Goal: Task Accomplishment & Management: Complete application form

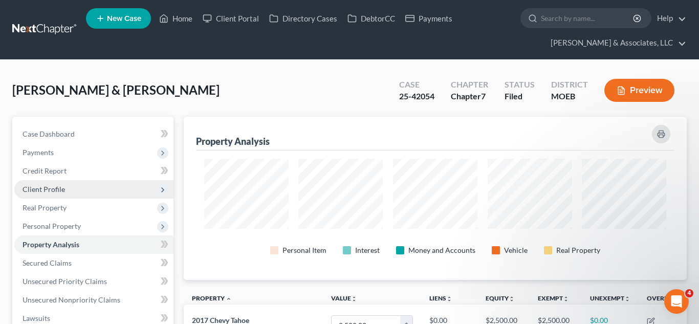
click at [59, 192] on span "Client Profile" at bounding box center [44, 189] width 42 height 9
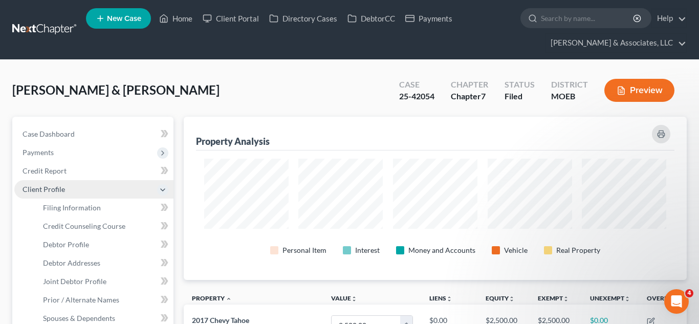
scroll to position [163, 503]
click at [59, 192] on span "Client Profile" at bounding box center [44, 189] width 42 height 9
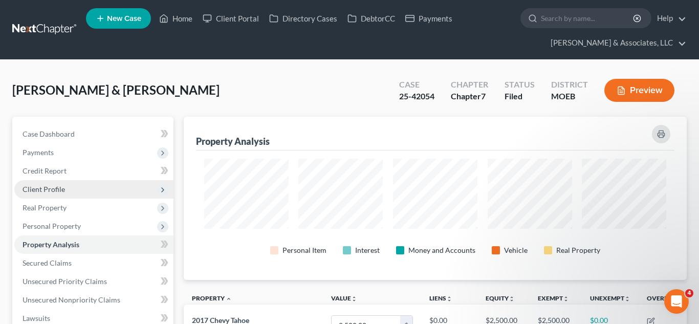
click at [59, 192] on span "Client Profile" at bounding box center [44, 189] width 42 height 9
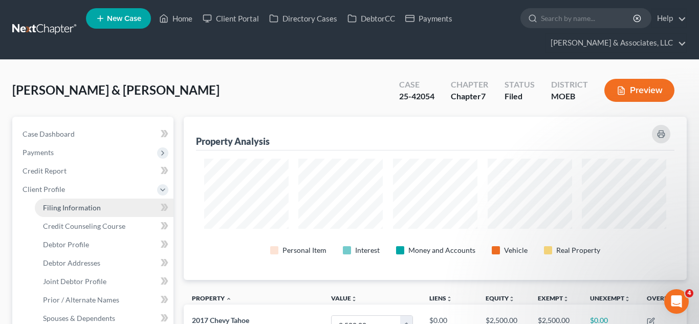
click at [67, 209] on span "Filing Information" at bounding box center [72, 207] width 58 height 9
select select "1"
select select "0"
select select "45"
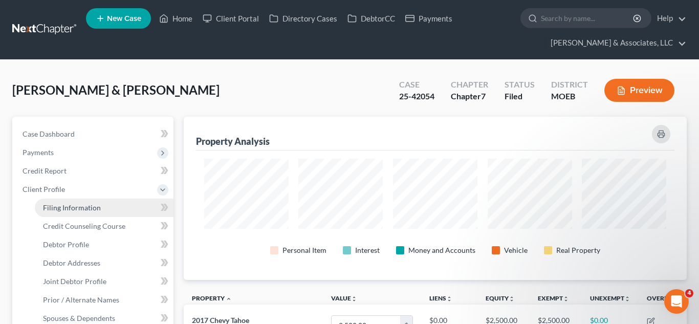
select select "0"
select select "26"
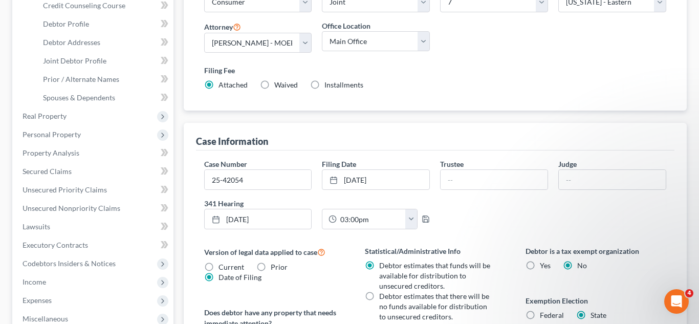
scroll to position [223, 0]
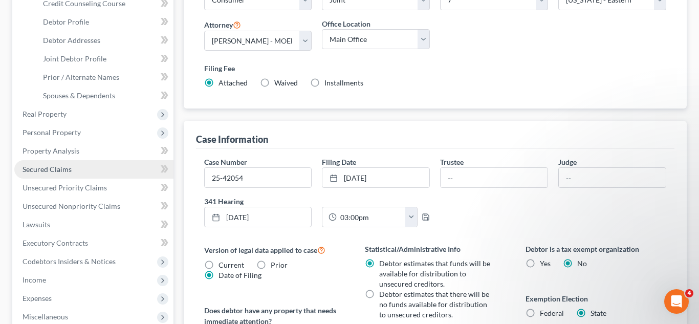
click at [71, 167] on link "Secured Claims" at bounding box center [93, 169] width 159 height 18
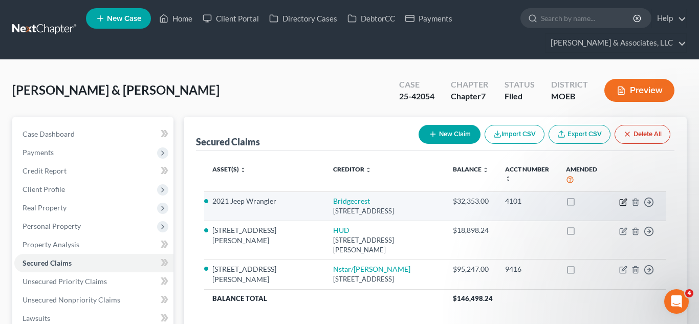
click at [621, 202] on icon "button" at bounding box center [623, 202] width 8 height 8
select select "3"
select select "10"
select select "2"
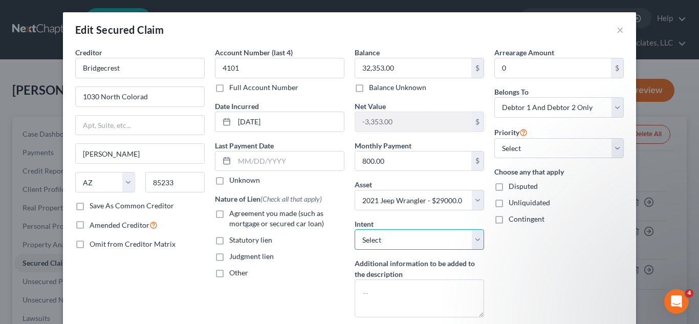
click at [477, 234] on select "Select Surrender Redeem Reaffirm Avoid Other" at bounding box center [419, 239] width 129 height 20
select select "0"
click at [355, 229] on select "Select Surrender Redeem Reaffirm Avoid Other" at bounding box center [419, 239] width 129 height 20
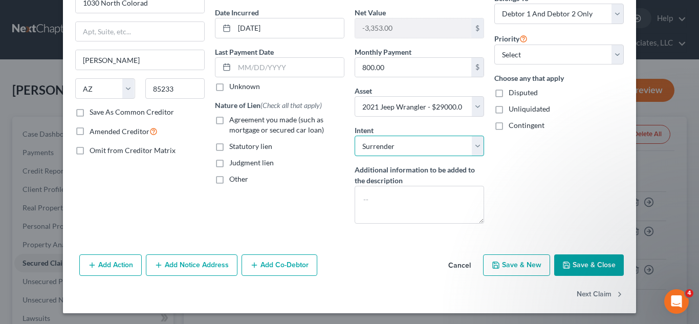
scroll to position [95, 0]
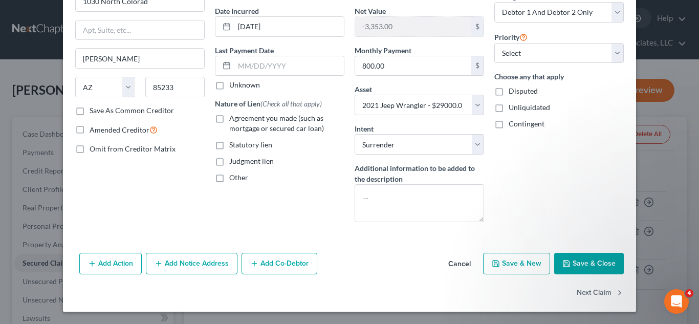
click at [583, 262] on button "Save & Close" at bounding box center [589, 263] width 70 height 21
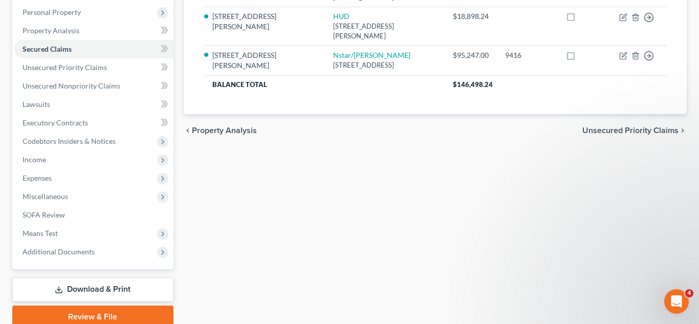
scroll to position [215, 0]
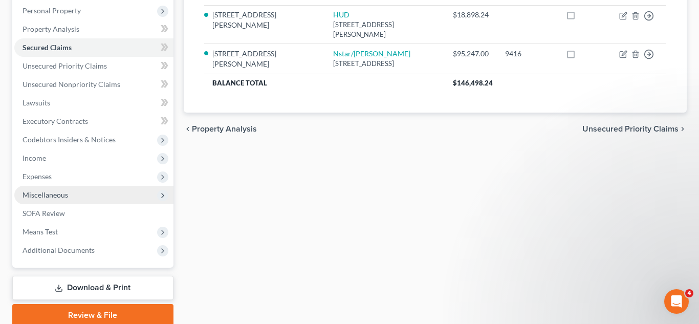
click at [104, 194] on span "Miscellaneous" at bounding box center [93, 195] width 159 height 18
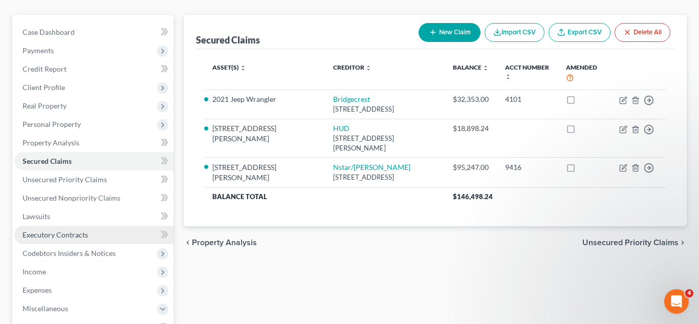
scroll to position [95, 0]
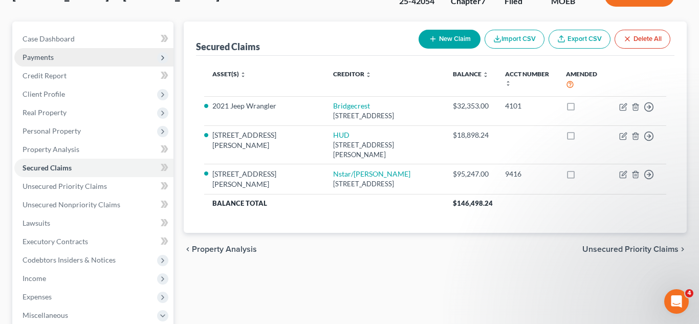
click at [48, 59] on span "Payments" at bounding box center [38, 57] width 31 height 9
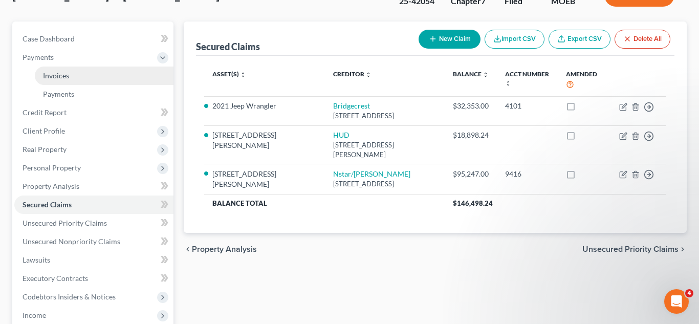
click at [84, 79] on link "Invoices" at bounding box center [104, 76] width 139 height 18
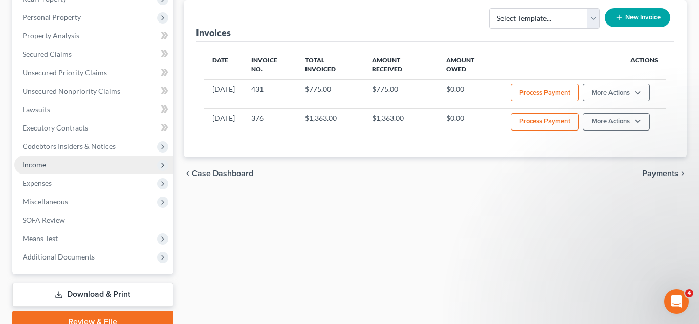
scroll to position [247, 0]
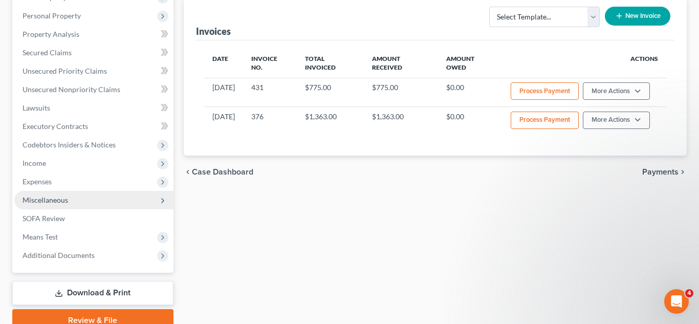
click at [62, 202] on span "Miscellaneous" at bounding box center [46, 199] width 46 height 9
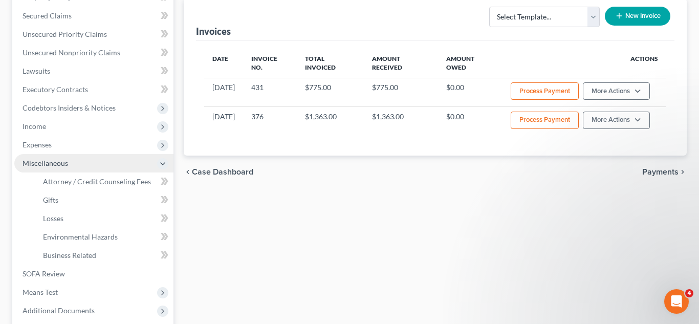
scroll to position [210, 0]
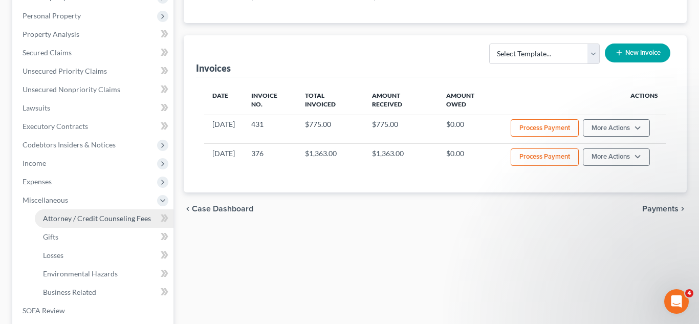
click at [81, 219] on span "Attorney / Credit Counseling Fees" at bounding box center [97, 218] width 108 height 9
select select "0"
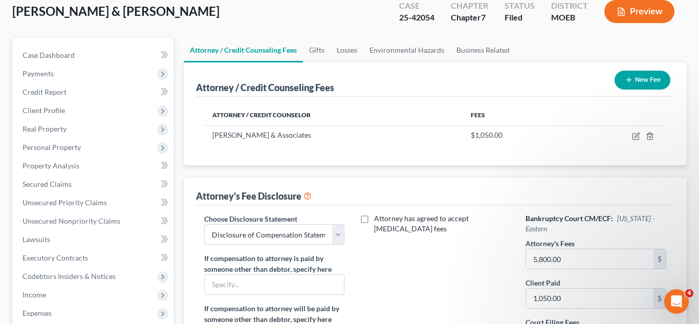
scroll to position [80, 0]
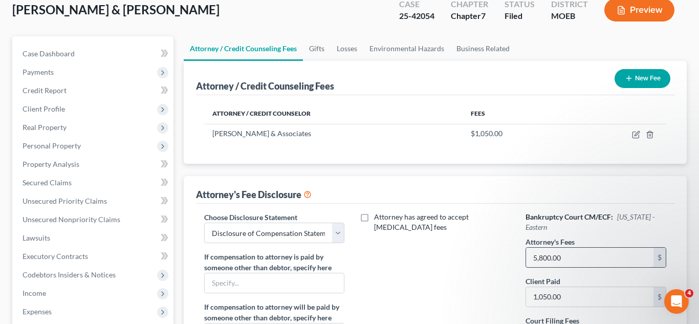
click at [581, 262] on input "5,800.00" at bounding box center [589, 257] width 127 height 19
type input "750"
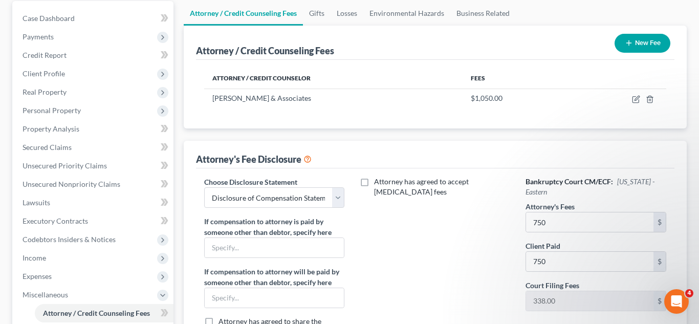
scroll to position [113, 0]
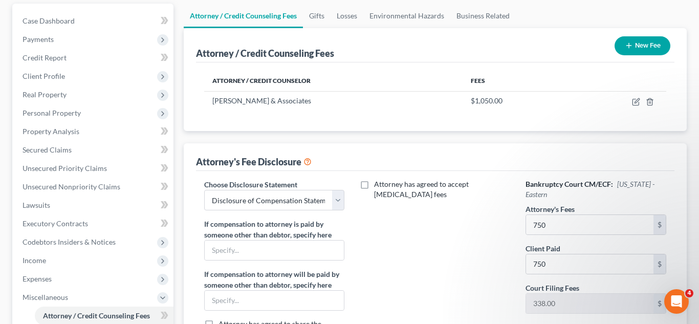
click at [636, 47] on button "New Fee" at bounding box center [643, 45] width 56 height 19
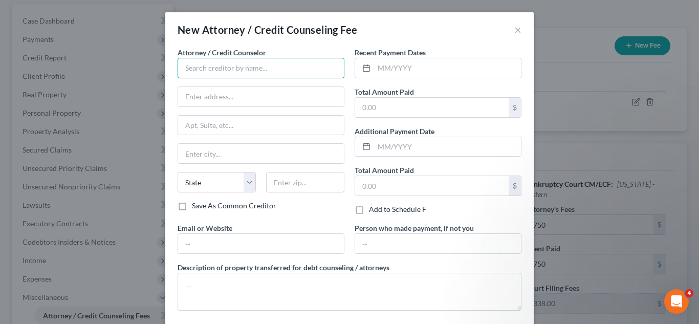
click at [283, 73] on input "text" at bounding box center [261, 68] width 167 height 20
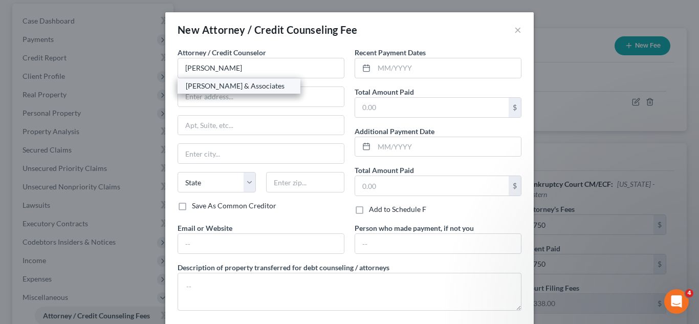
click at [225, 87] on div "[PERSON_NAME] & Associates" at bounding box center [239, 86] width 106 height 10
type input "[PERSON_NAME] & Associates"
type input "[STREET_ADDRESS]"
type input "Saint [PERSON_NAME]"
select select "26"
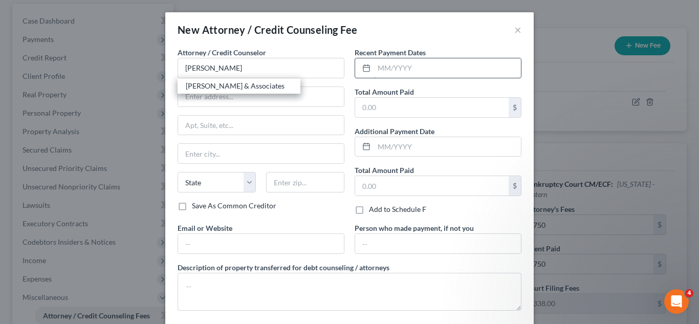
type input "63303"
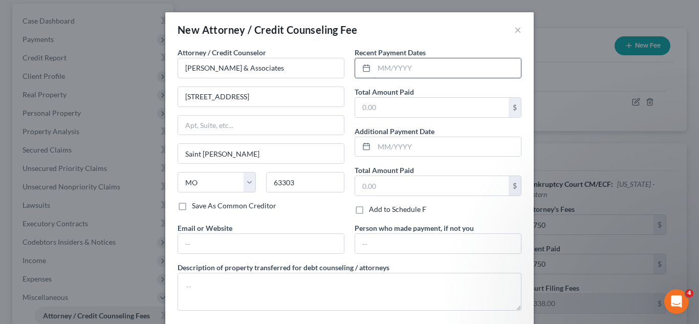
click at [389, 68] on input "text" at bounding box center [447, 67] width 147 height 19
type input "[DATE]"
type input "750.00"
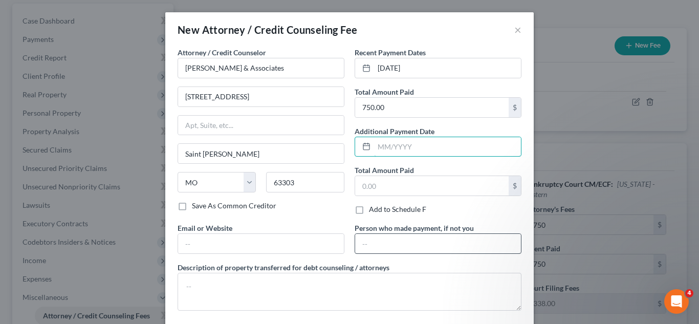
scroll to position [51, 0]
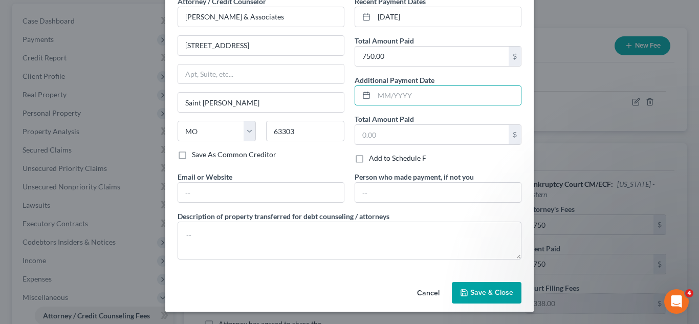
click at [474, 288] on span "Save & Close" at bounding box center [491, 292] width 43 height 9
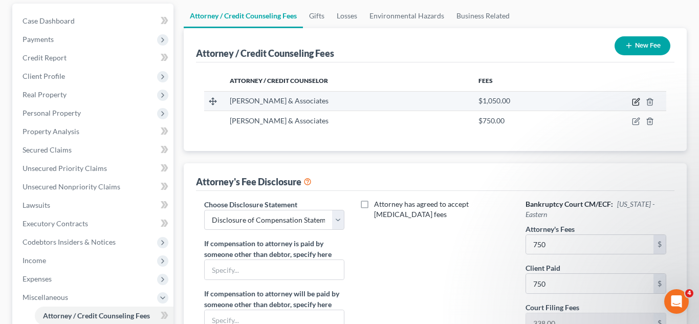
click at [634, 105] on icon "button" at bounding box center [636, 102] width 6 height 6
select select "26"
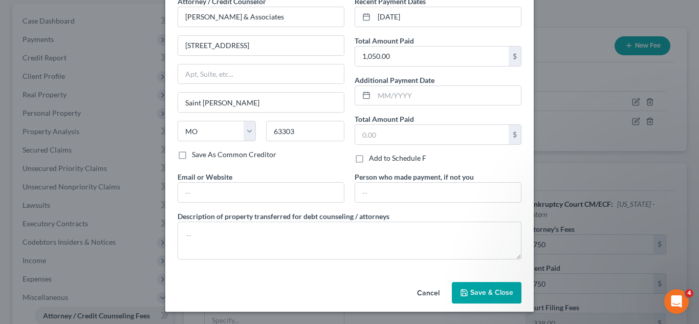
click at [492, 290] on span "Save & Close" at bounding box center [491, 292] width 43 height 9
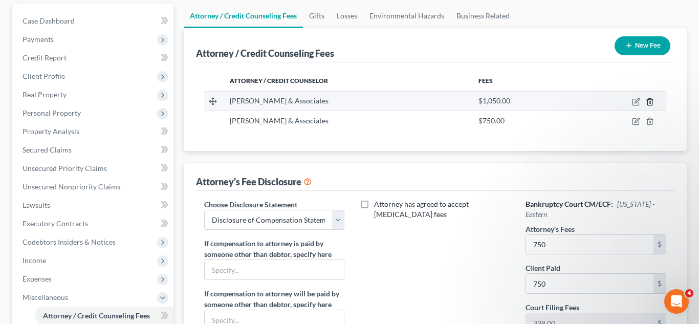
click at [653, 103] on icon "button" at bounding box center [650, 102] width 8 height 8
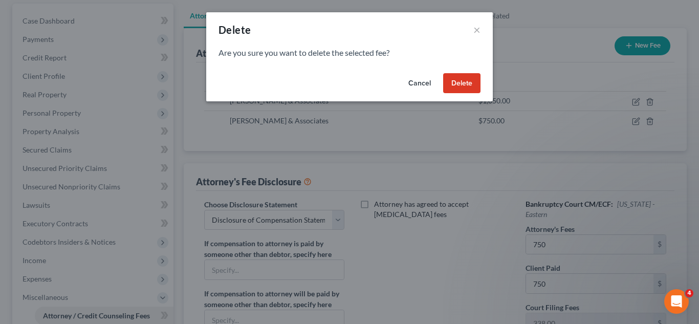
click at [462, 83] on button "Delete" at bounding box center [461, 83] width 37 height 20
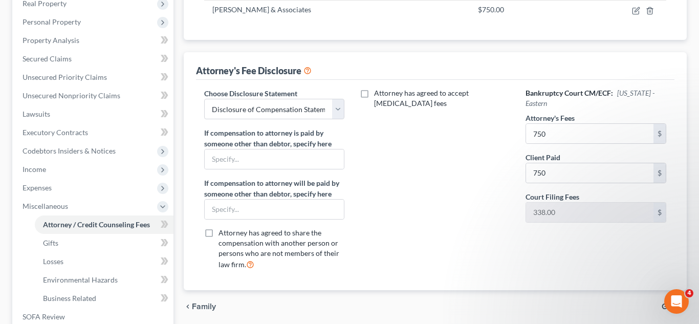
scroll to position [349, 0]
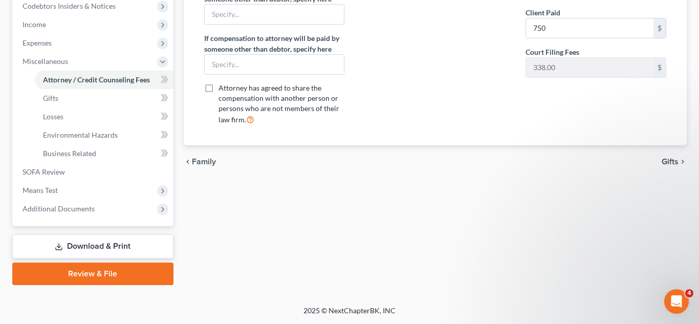
click at [103, 246] on link "Download & Print" at bounding box center [92, 246] width 161 height 24
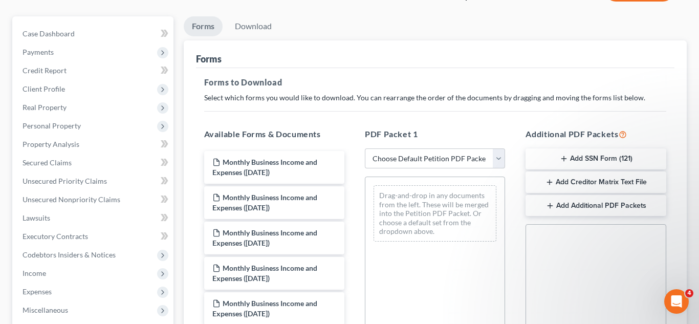
scroll to position [110, 0]
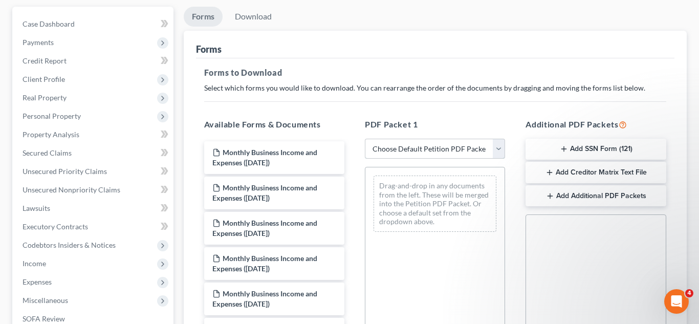
click at [398, 150] on select "Choose Default Petition PDF Packet Complete Bankruptcy Petition (all forms and …" at bounding box center [435, 149] width 140 height 20
select select "0"
click at [365, 139] on select "Choose Default Petition PDF Packet Complete Bankruptcy Petition (all forms and …" at bounding box center [435, 149] width 140 height 20
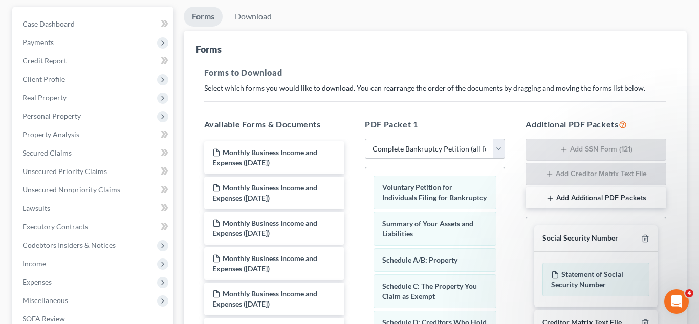
scroll to position [328, 0]
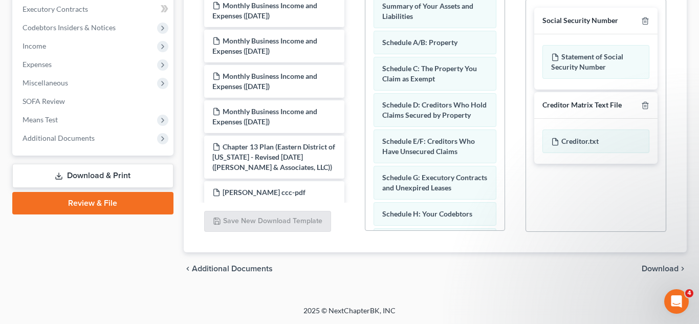
click at [653, 266] on span "Download" at bounding box center [660, 269] width 37 height 8
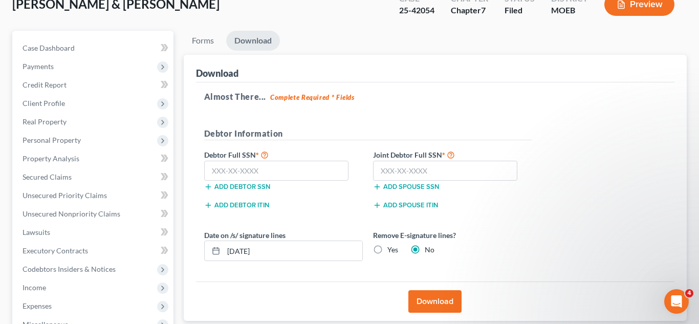
scroll to position [83, 0]
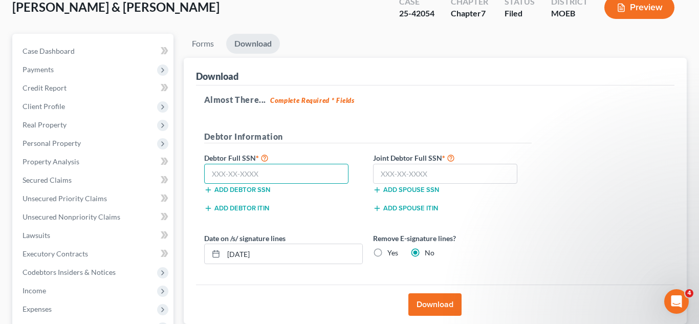
click at [252, 169] on input "text" at bounding box center [276, 174] width 145 height 20
type input "496-80-2102"
click at [397, 173] on input "text" at bounding box center [445, 174] width 145 height 20
type input "486-96-2773"
click at [438, 303] on button "Download" at bounding box center [434, 304] width 53 height 23
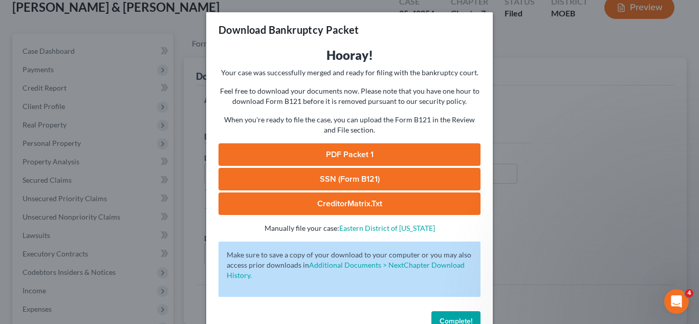
click at [337, 155] on link "PDF Packet 1" at bounding box center [350, 154] width 262 height 23
click at [466, 316] on button "Complete!" at bounding box center [455, 321] width 49 height 20
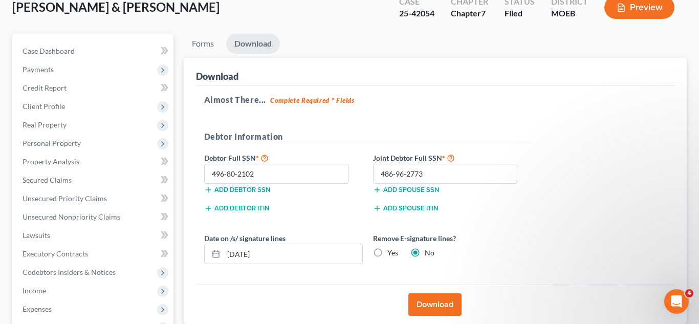
scroll to position [0, 0]
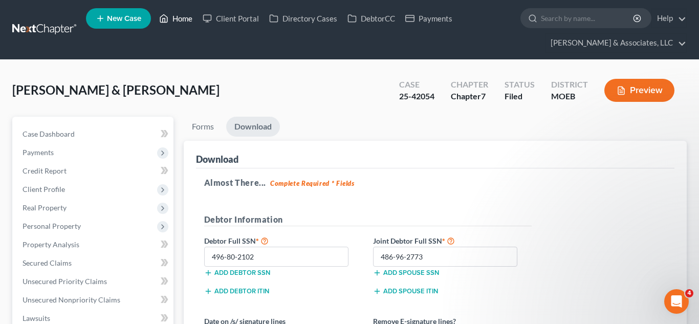
click at [178, 20] on link "Home" at bounding box center [175, 18] width 43 height 18
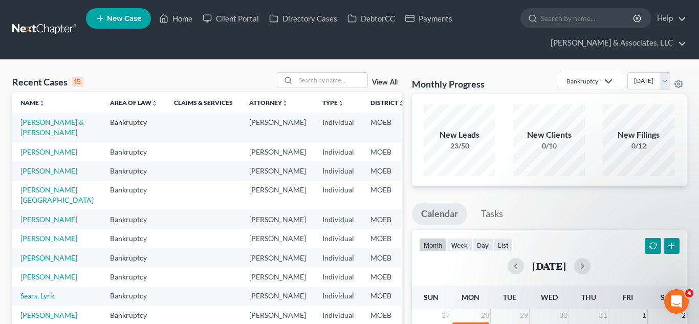
click at [36, 137] on td "[PERSON_NAME] & [PERSON_NAME]" at bounding box center [57, 127] width 90 height 29
click at [34, 135] on link "[PERSON_NAME] & [PERSON_NAME]" at bounding box center [51, 127] width 63 height 19
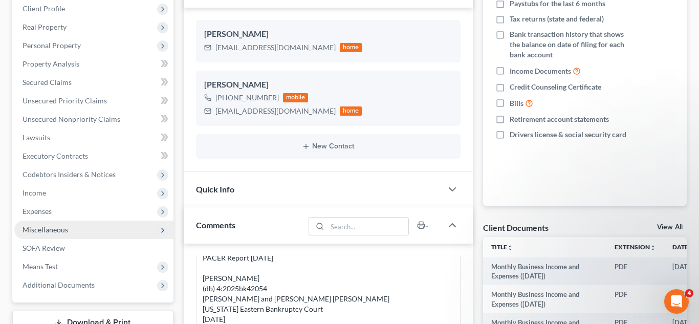
scroll to position [230, 0]
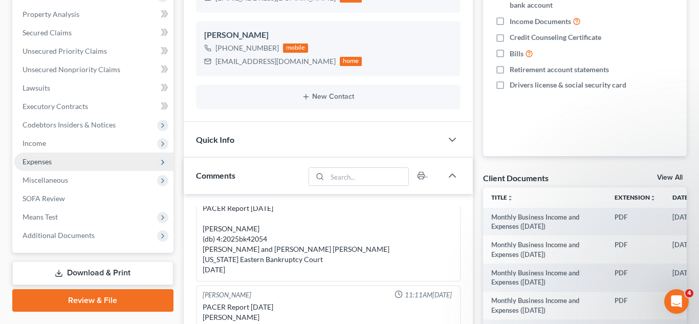
click at [39, 163] on span "Expenses" at bounding box center [37, 161] width 29 height 9
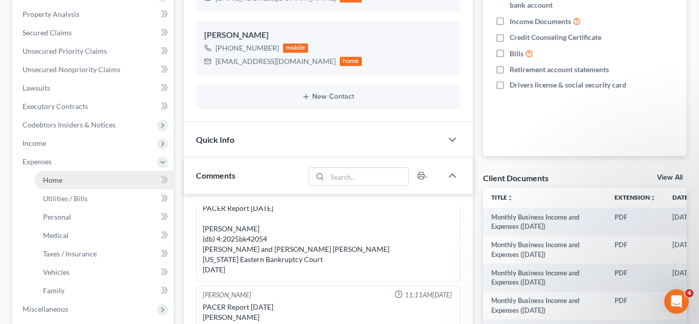
click at [72, 176] on link "Home" at bounding box center [104, 180] width 139 height 18
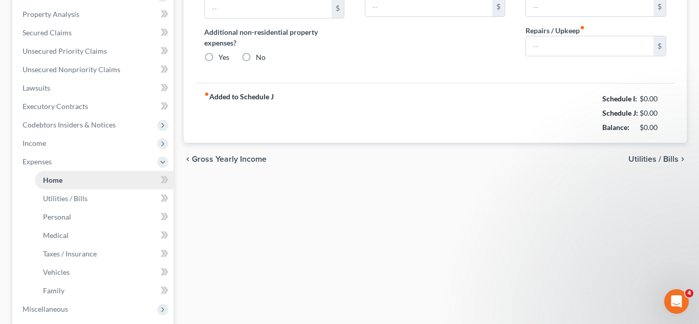
type input "970.00"
type input "0.00"
radio input "true"
type input "0.00"
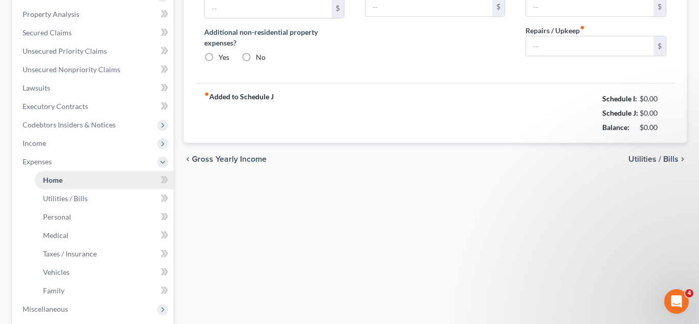
type input "0.00"
type input "100.00"
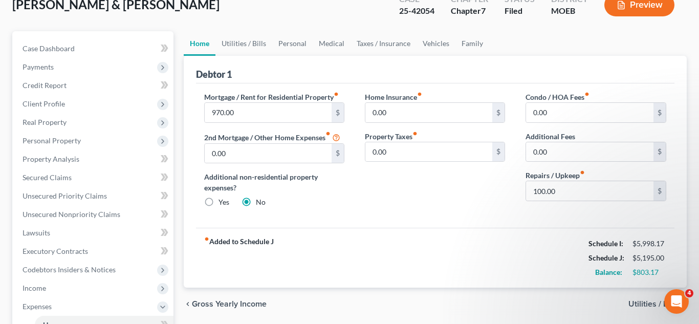
scroll to position [80, 0]
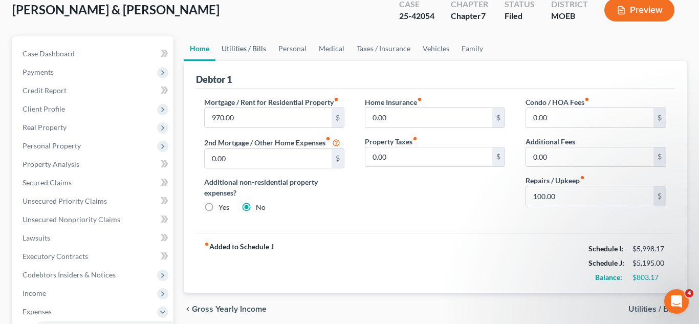
click at [245, 55] on link "Utilities / Bills" at bounding box center [243, 48] width 57 height 25
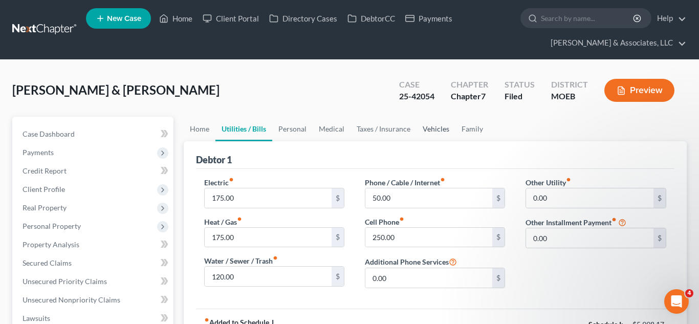
click at [422, 128] on link "Vehicles" at bounding box center [436, 129] width 39 height 25
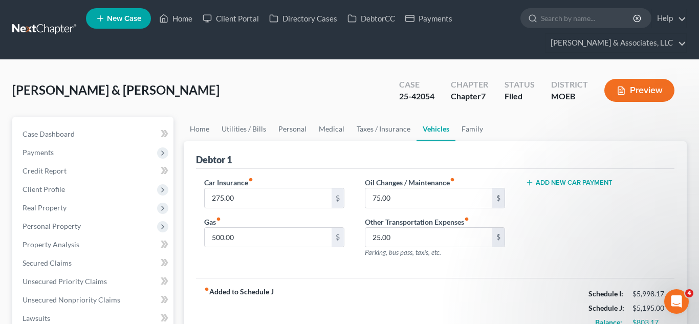
click at [540, 181] on button "Add New Car Payment" at bounding box center [569, 183] width 87 height 8
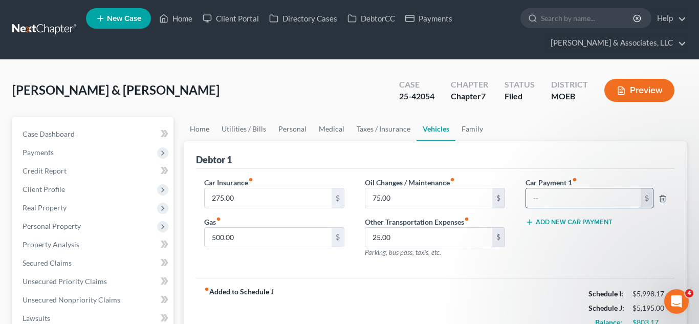
click at [537, 194] on input "text" at bounding box center [583, 197] width 115 height 19
type input "800.00"
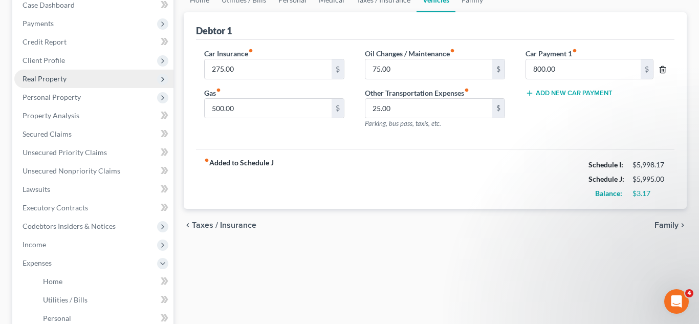
scroll to position [136, 0]
